Goal: Task Accomplishment & Management: Complete application form

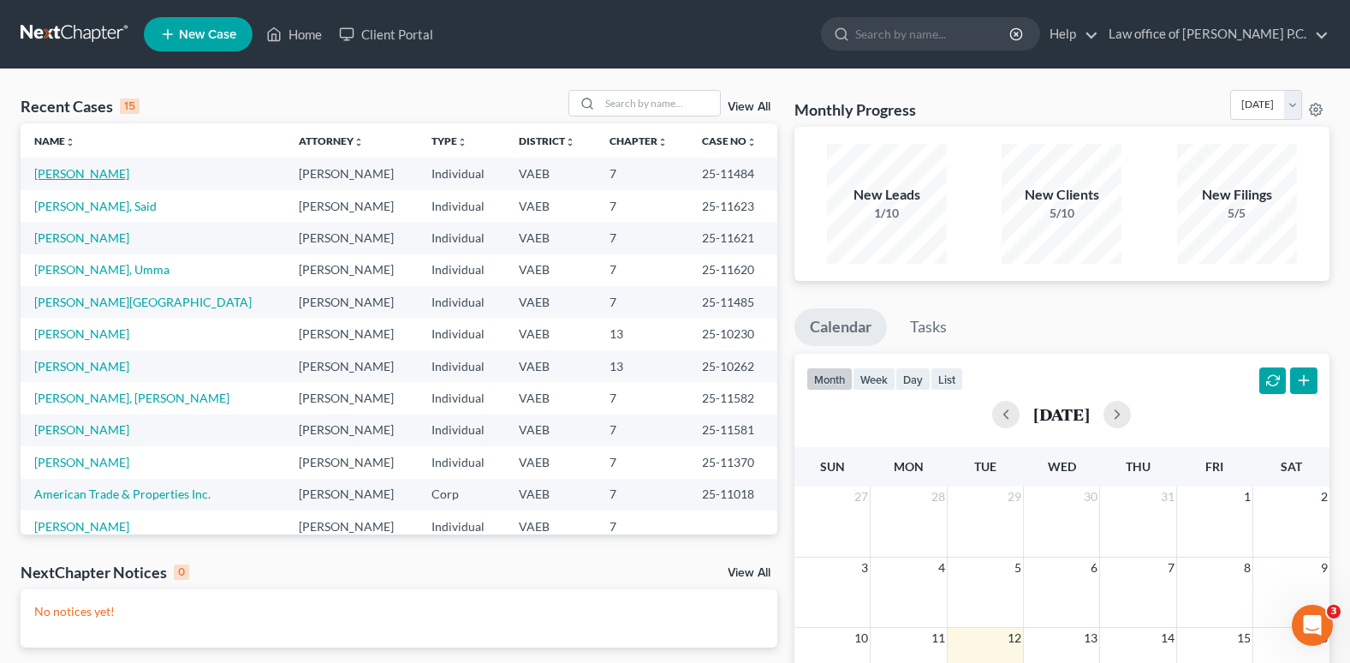
click at [84, 174] on link "[PERSON_NAME]" at bounding box center [81, 173] width 95 height 15
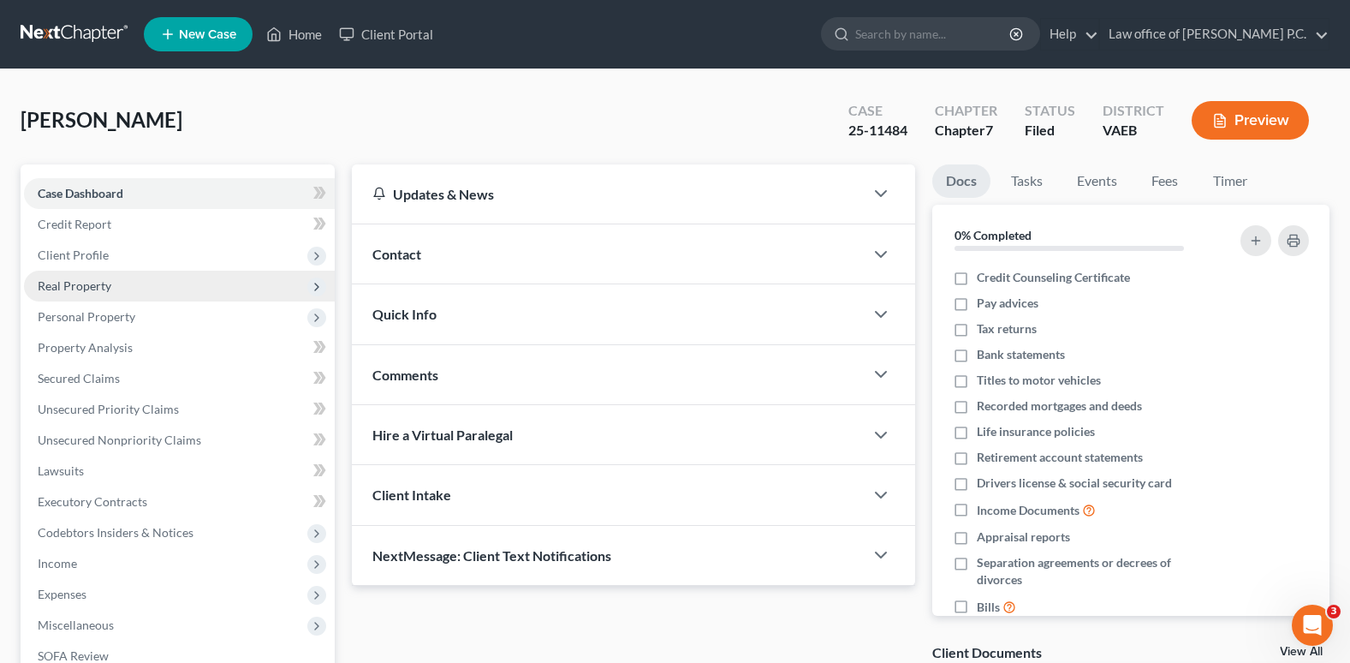
click at [83, 289] on span "Real Property" at bounding box center [75, 285] width 74 height 15
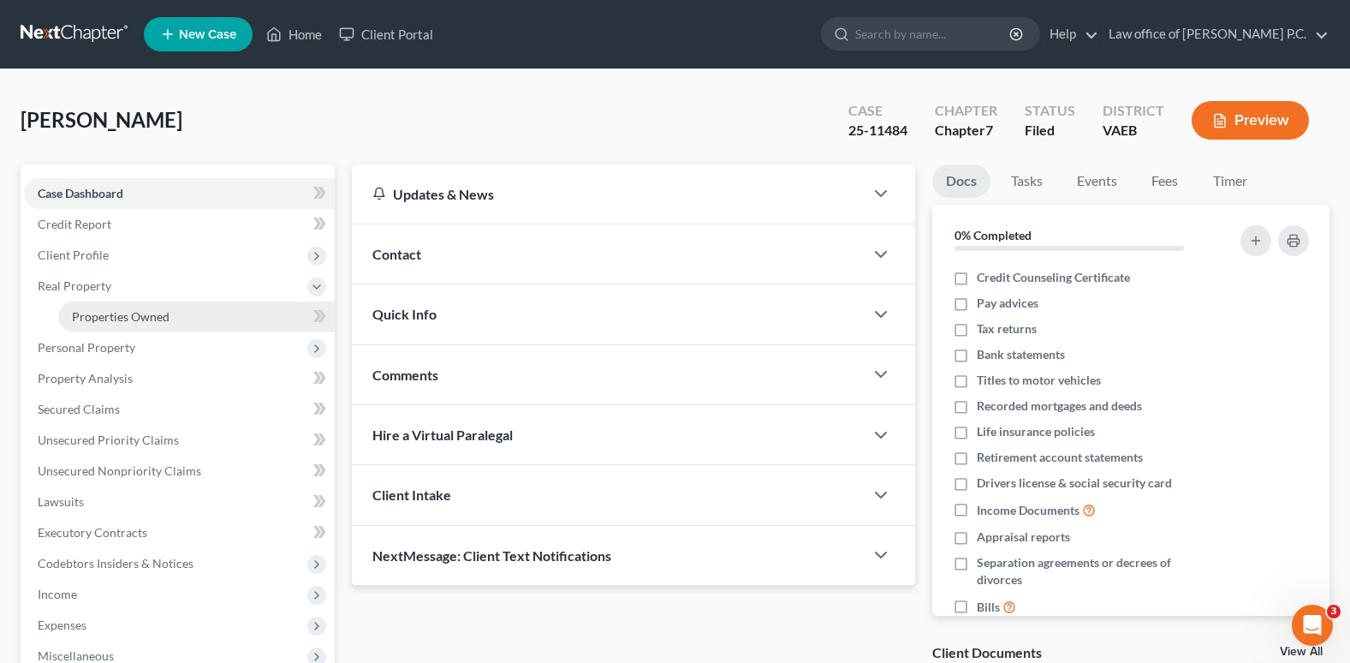
click at [86, 316] on span "Properties Owned" at bounding box center [121, 316] width 98 height 15
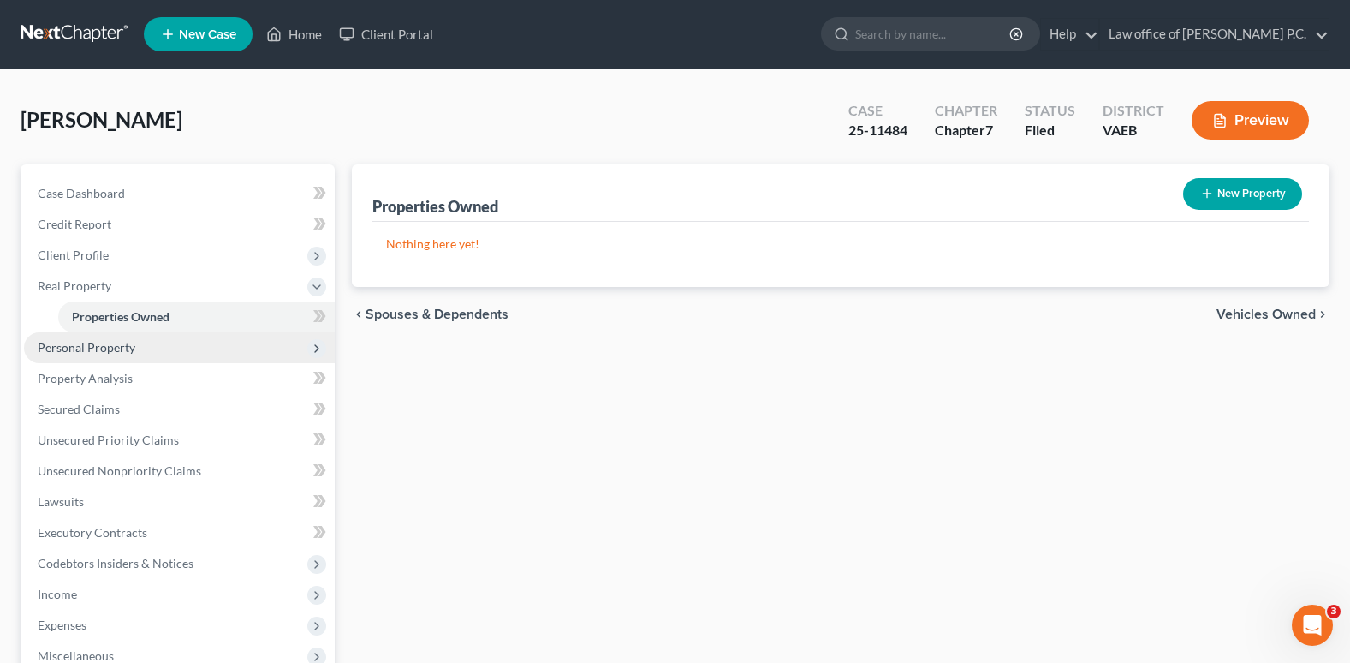
click at [86, 349] on span "Personal Property" at bounding box center [87, 347] width 98 height 15
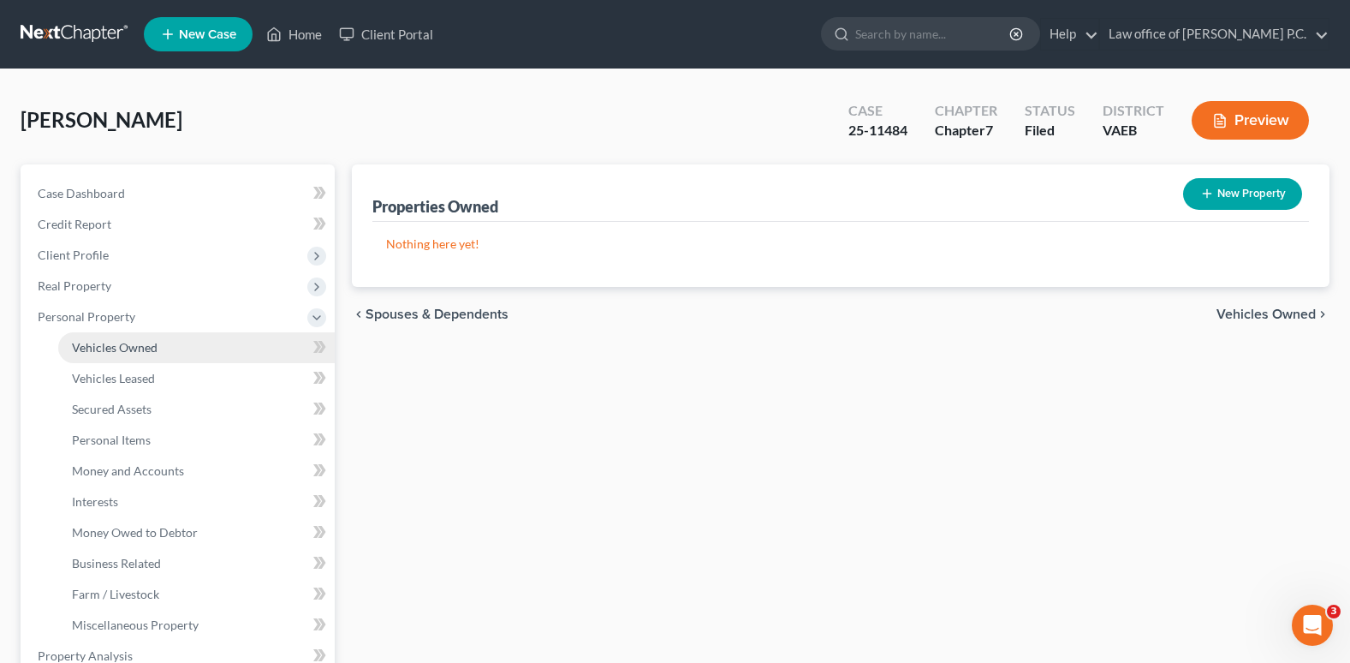
click at [86, 349] on span "Vehicles Owned" at bounding box center [115, 347] width 86 height 15
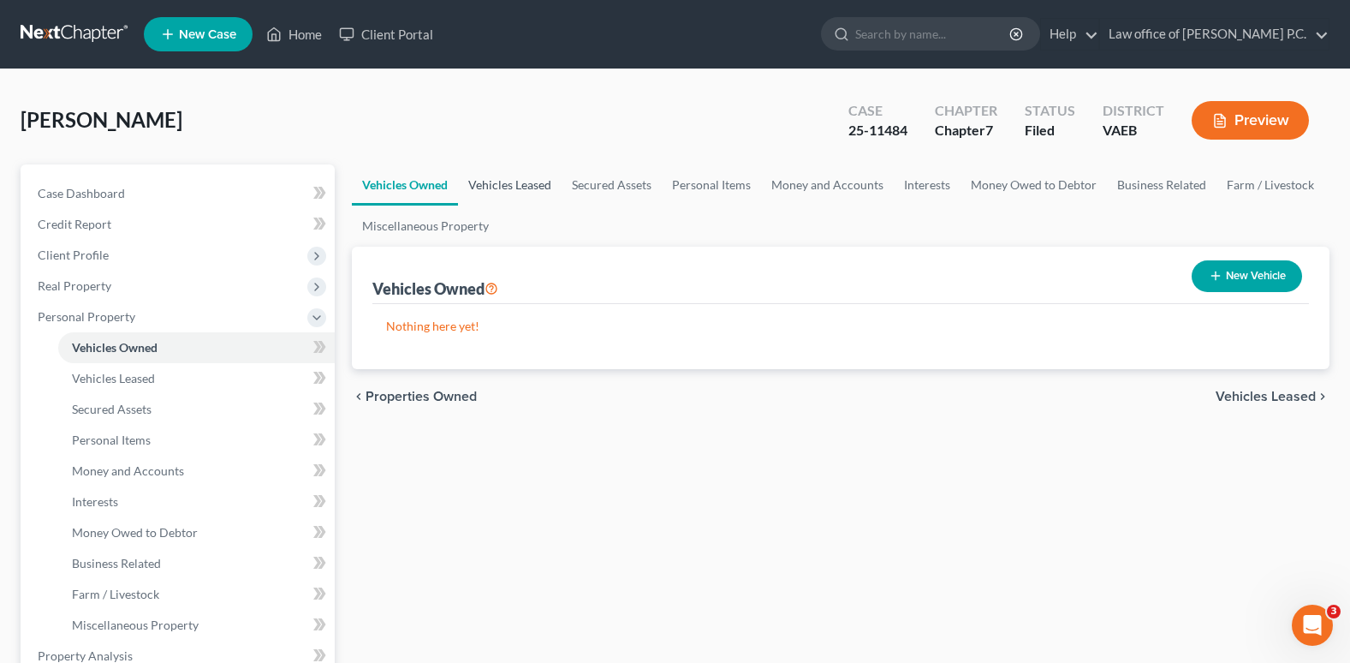
click at [505, 185] on link "Vehicles Leased" at bounding box center [510, 184] width 104 height 41
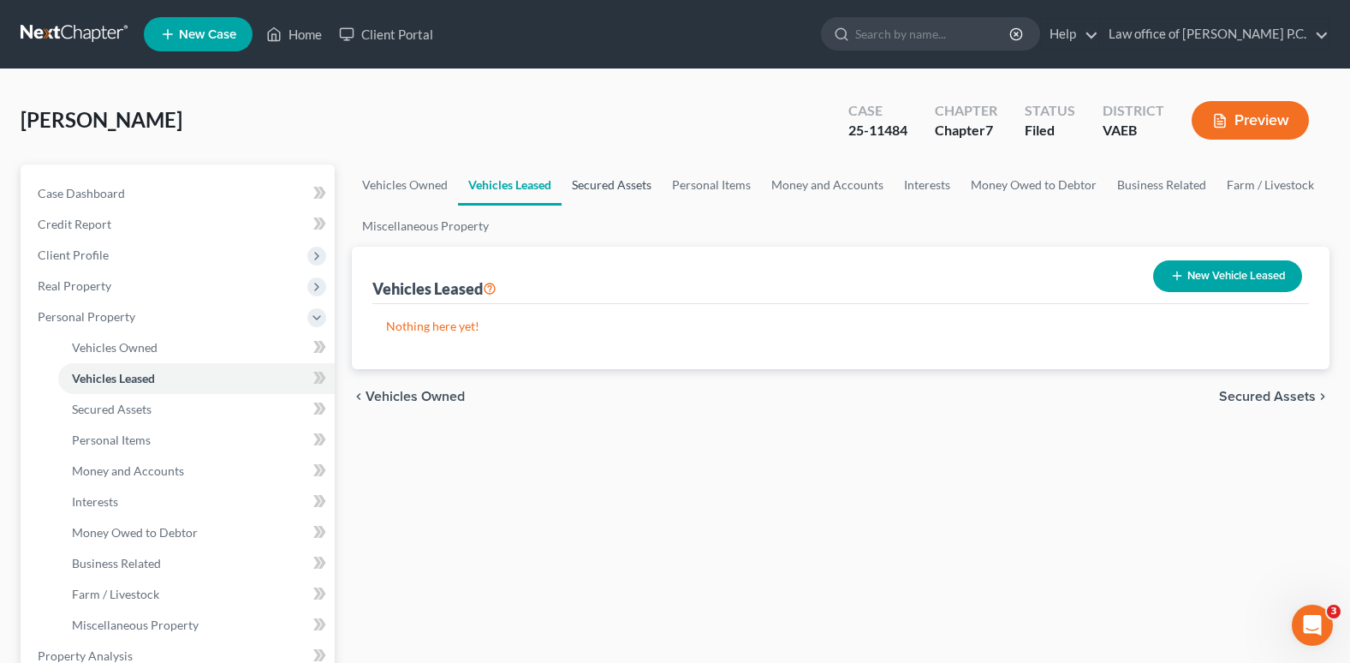
click at [625, 185] on link "Secured Assets" at bounding box center [612, 184] width 100 height 41
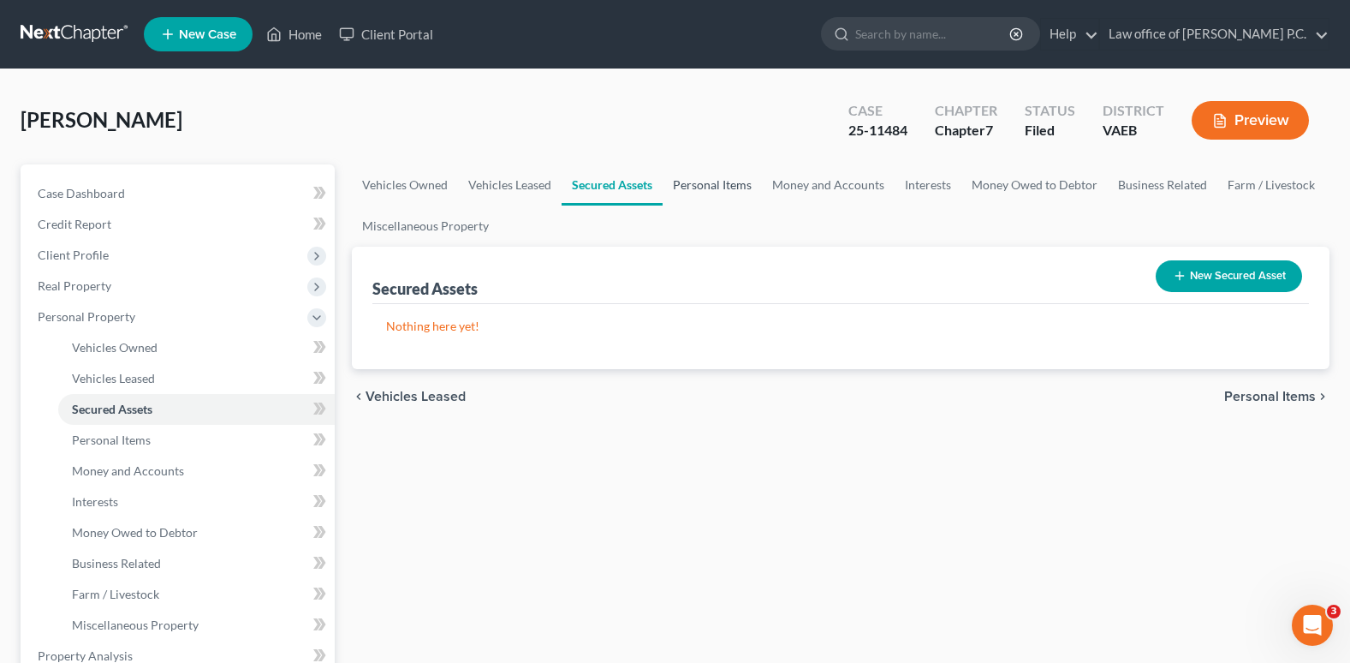
click at [723, 190] on link "Personal Items" at bounding box center [712, 184] width 99 height 41
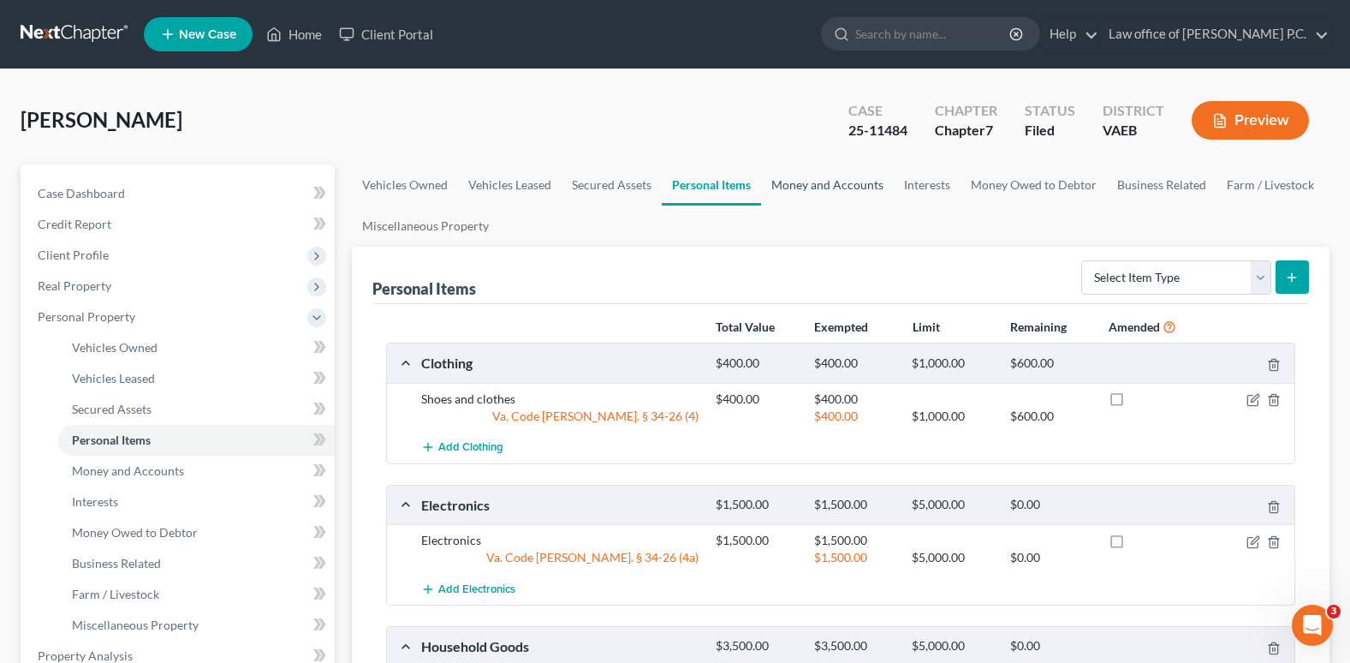
click at [812, 187] on link "Money and Accounts" at bounding box center [827, 184] width 133 height 41
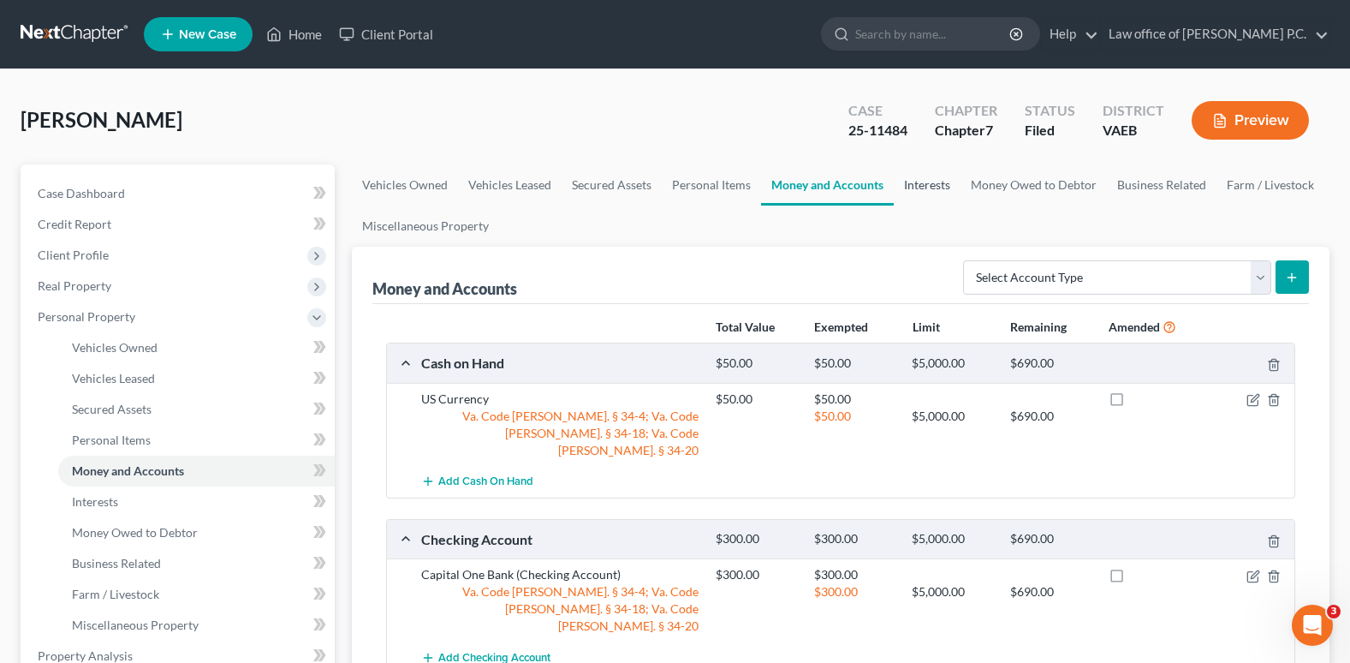
click at [929, 188] on link "Interests" at bounding box center [927, 184] width 67 height 41
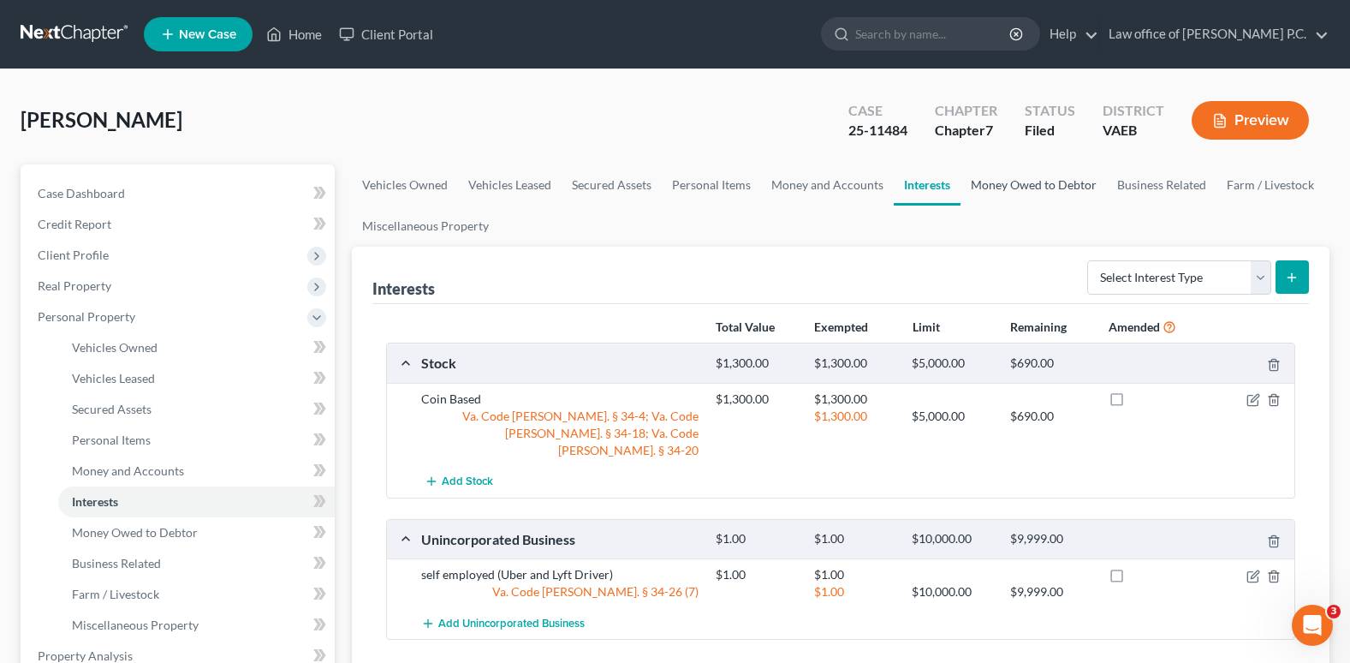
click at [1031, 186] on link "Money Owed to Debtor" at bounding box center [1034, 184] width 146 height 41
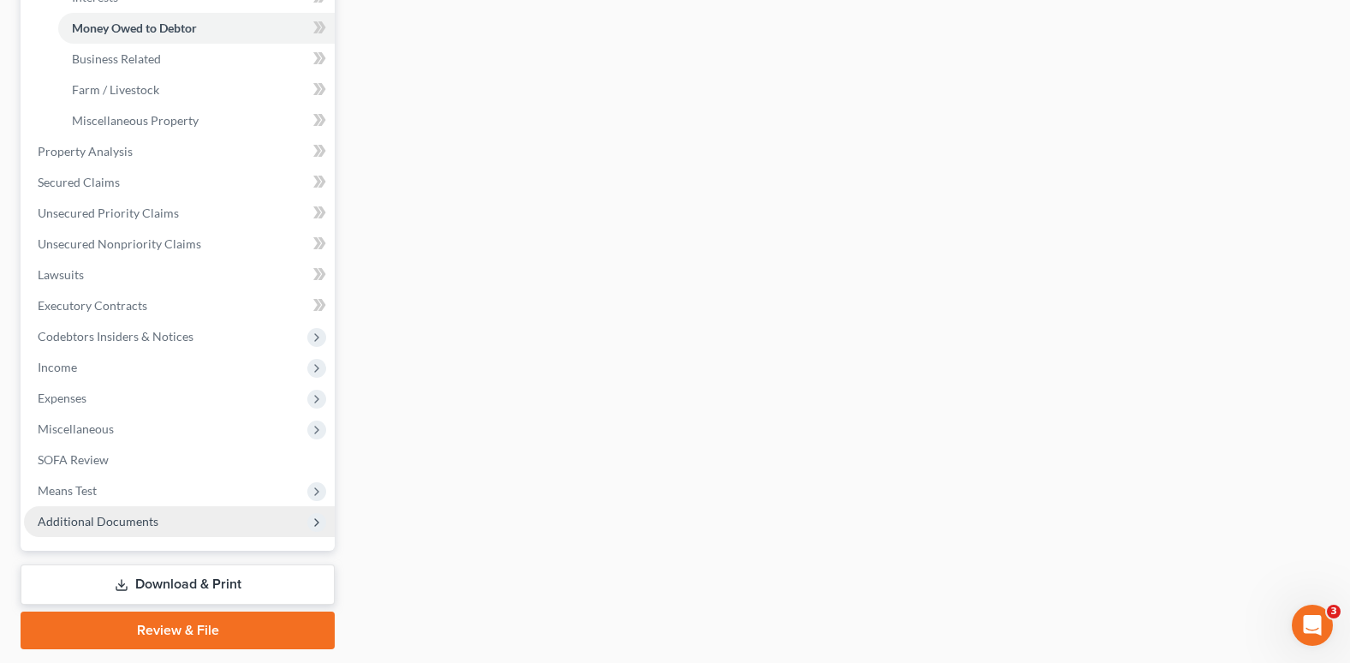
scroll to position [514, 0]
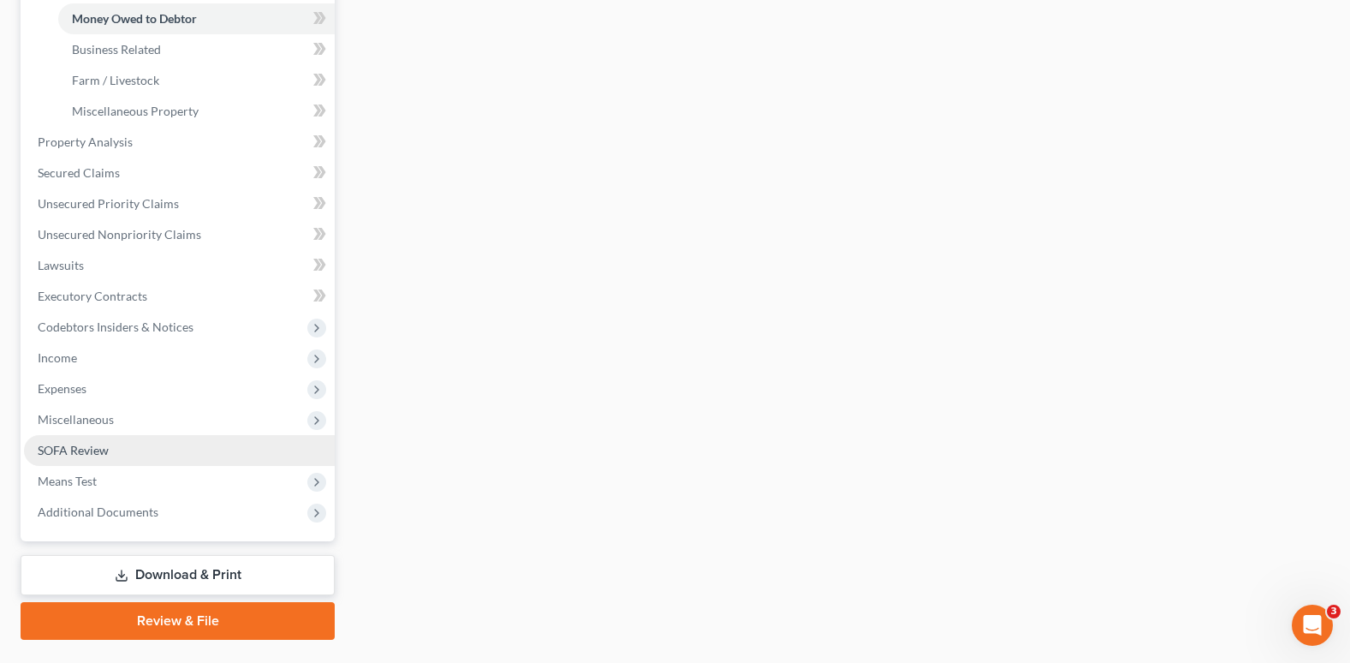
click at [102, 449] on span "SOFA Review" at bounding box center [73, 450] width 71 height 15
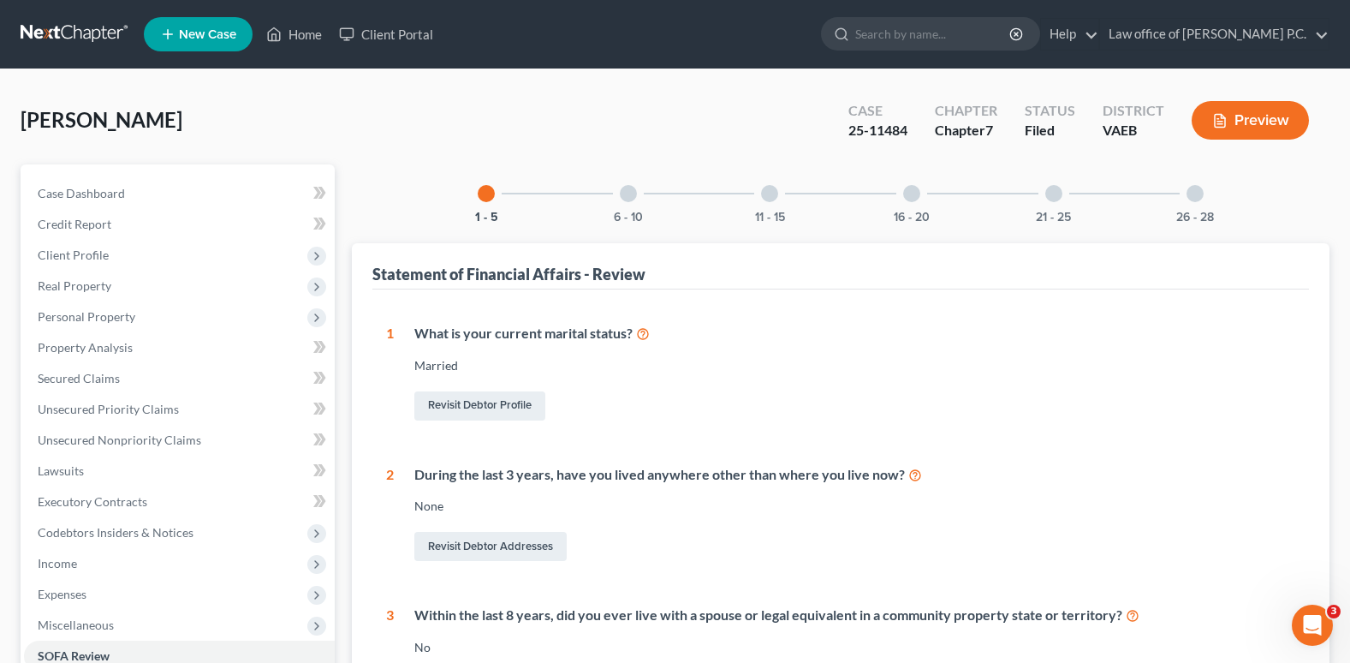
click at [624, 193] on div at bounding box center [628, 193] width 17 height 17
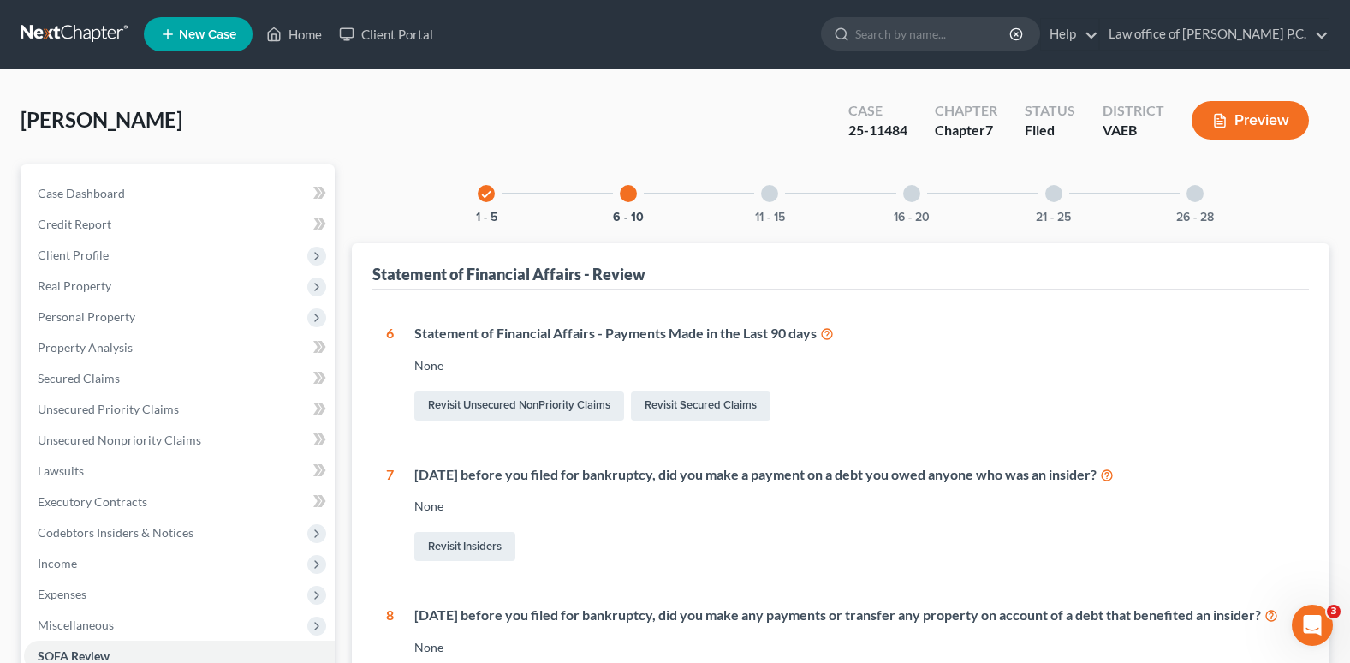
click at [774, 193] on div at bounding box center [769, 193] width 17 height 17
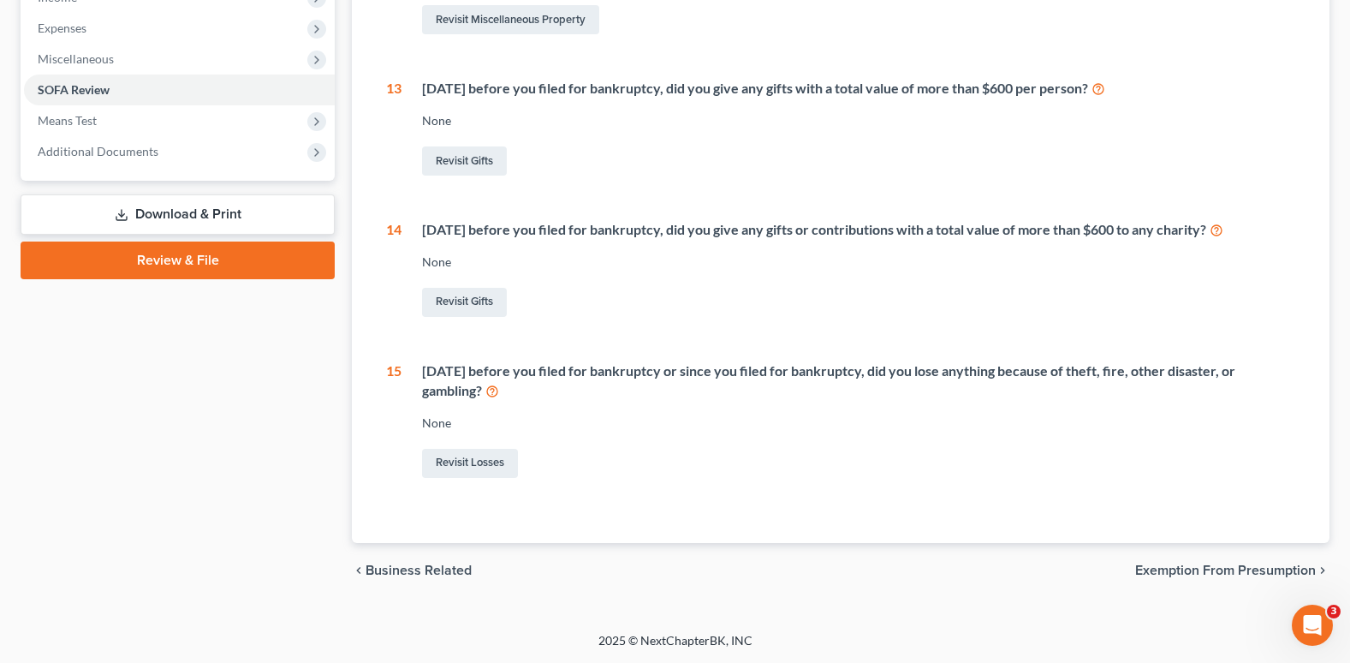
scroll to position [138, 0]
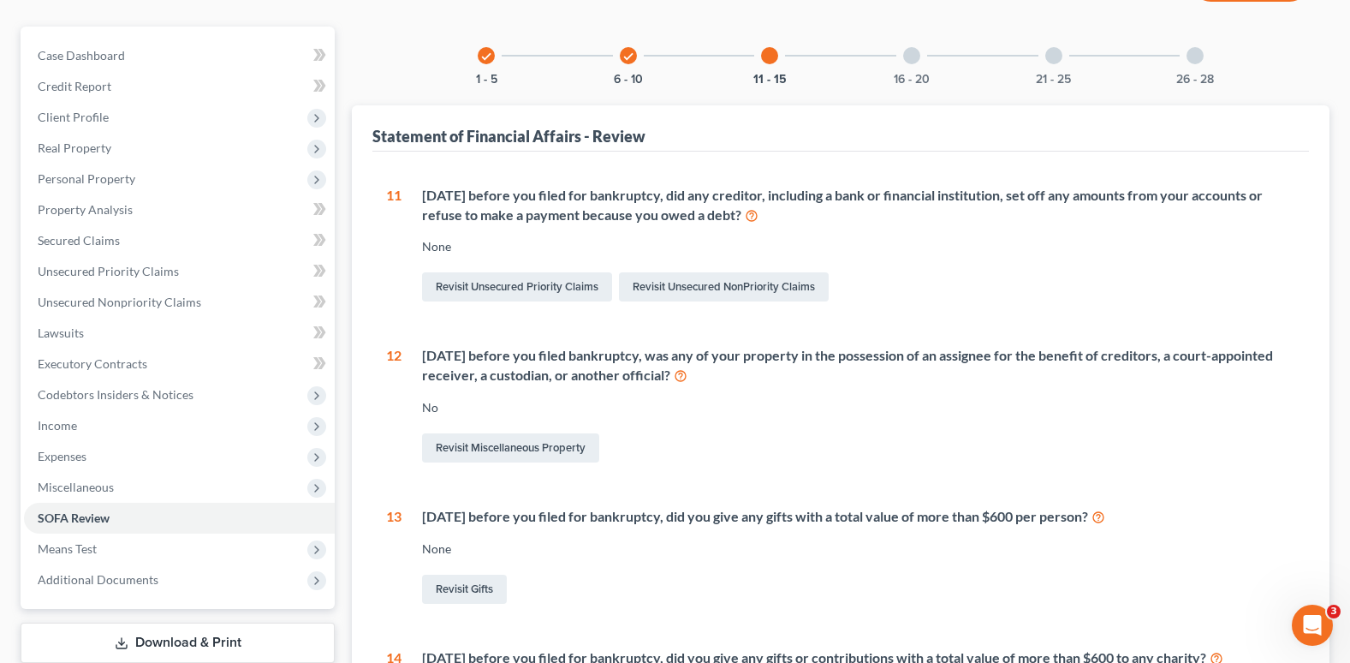
click at [910, 57] on div at bounding box center [911, 55] width 17 height 17
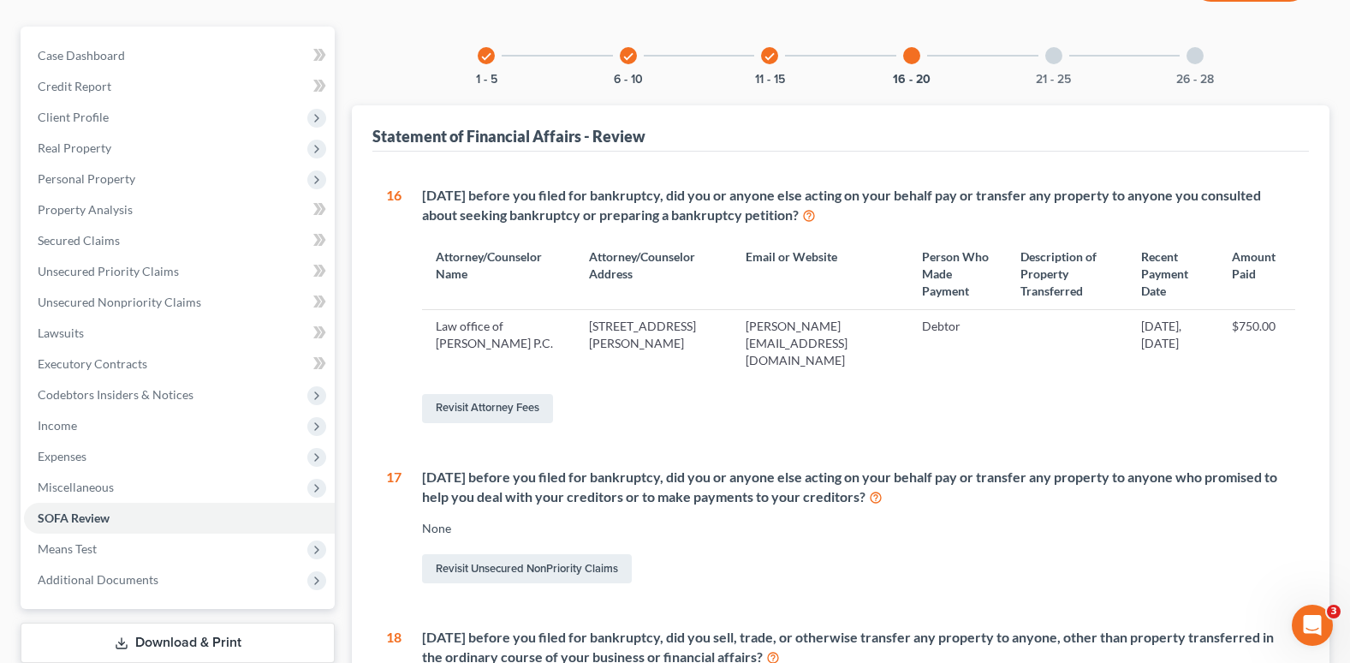
scroll to position [0, 0]
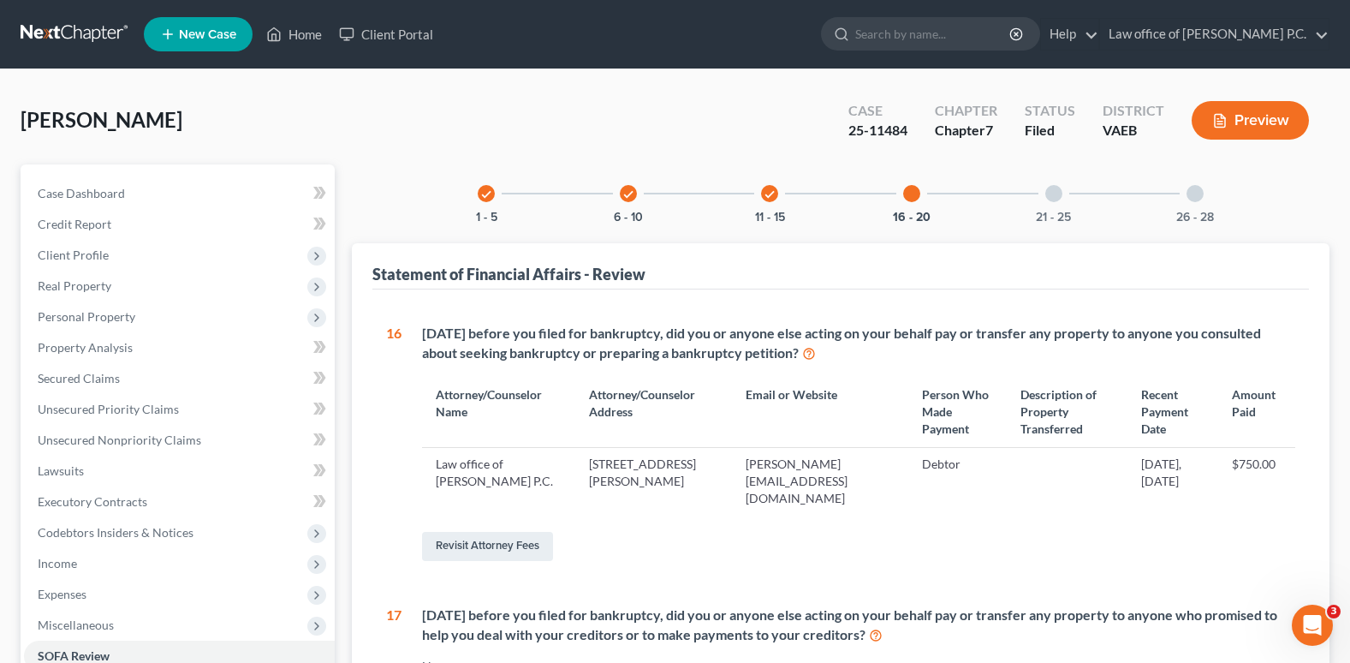
click at [1053, 194] on div at bounding box center [1053, 193] width 17 height 17
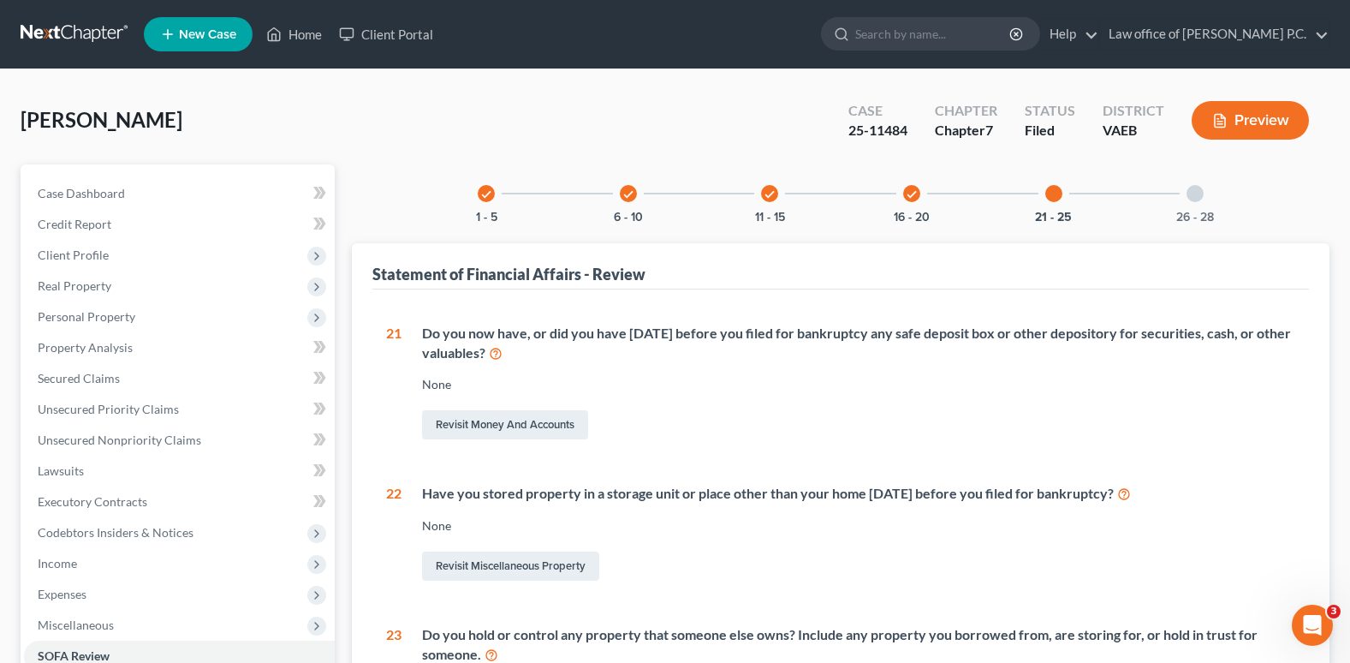
click at [1189, 190] on div at bounding box center [1195, 193] width 17 height 17
